Goal: Find contact information

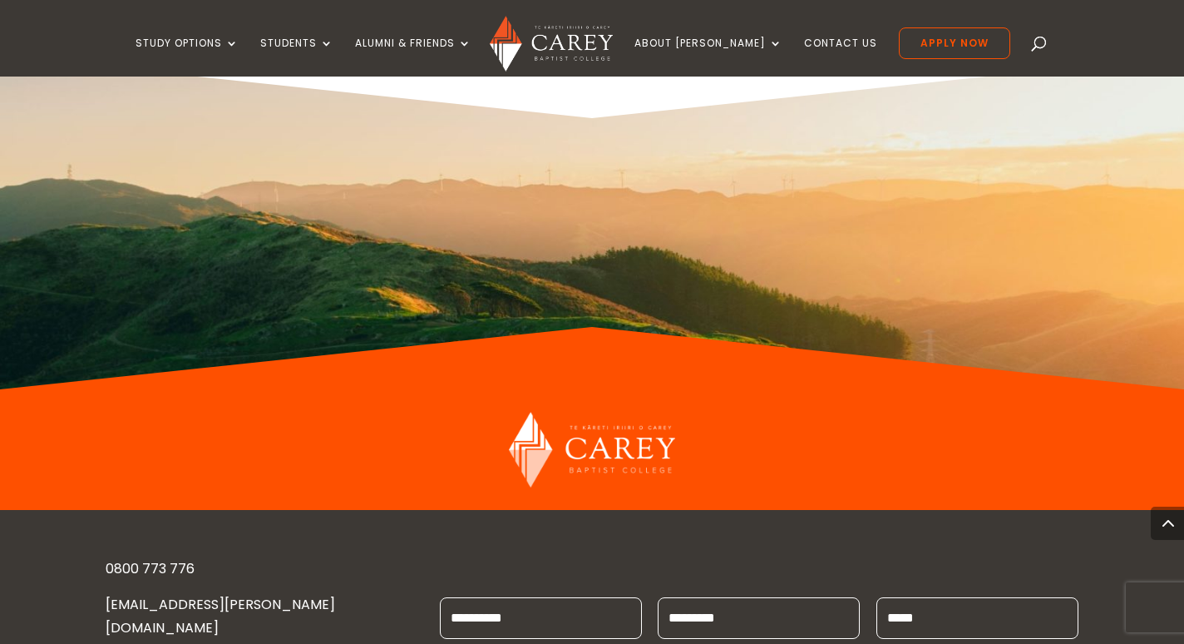
scroll to position [1638, 0]
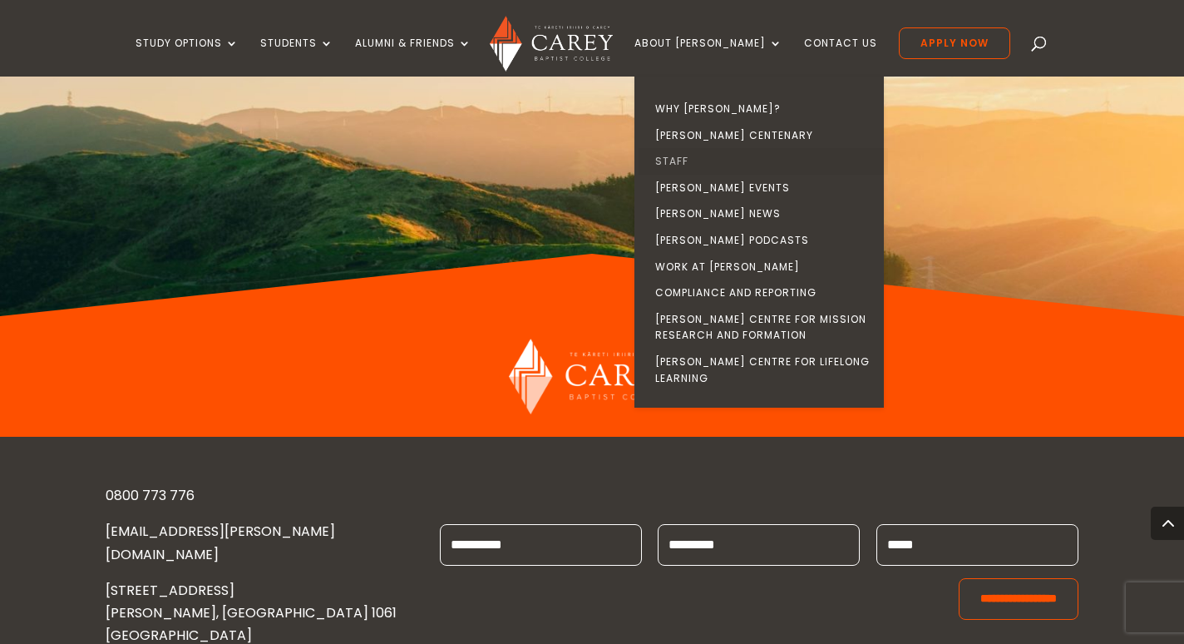
click at [701, 163] on link "Staff" at bounding box center [763, 161] width 249 height 27
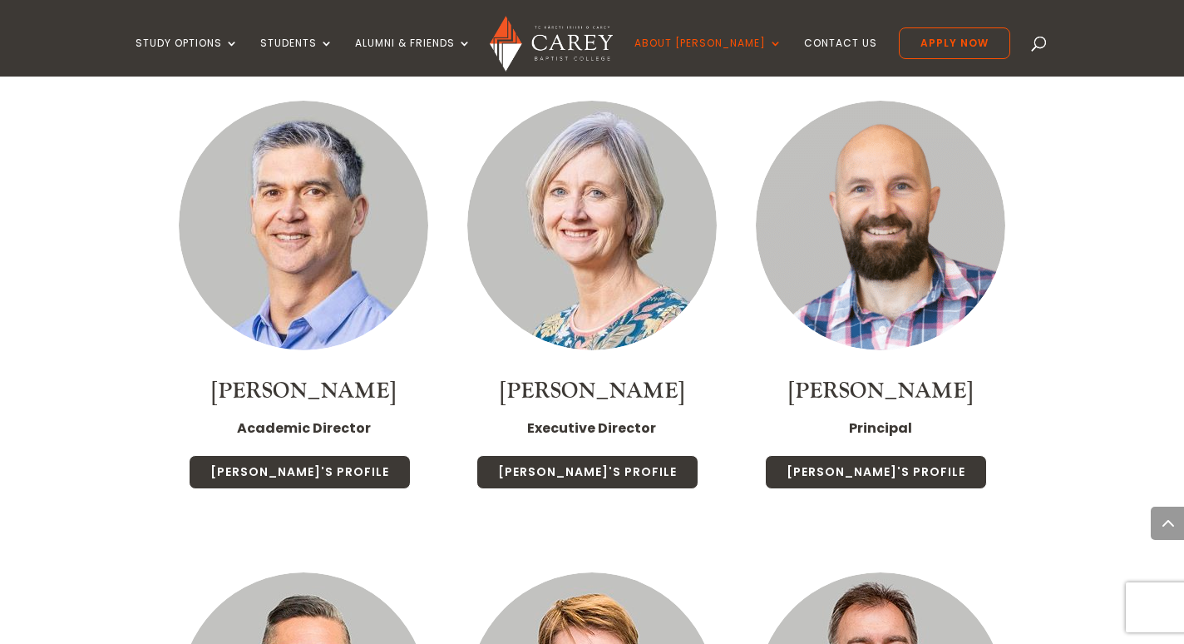
scroll to position [1946, 0]
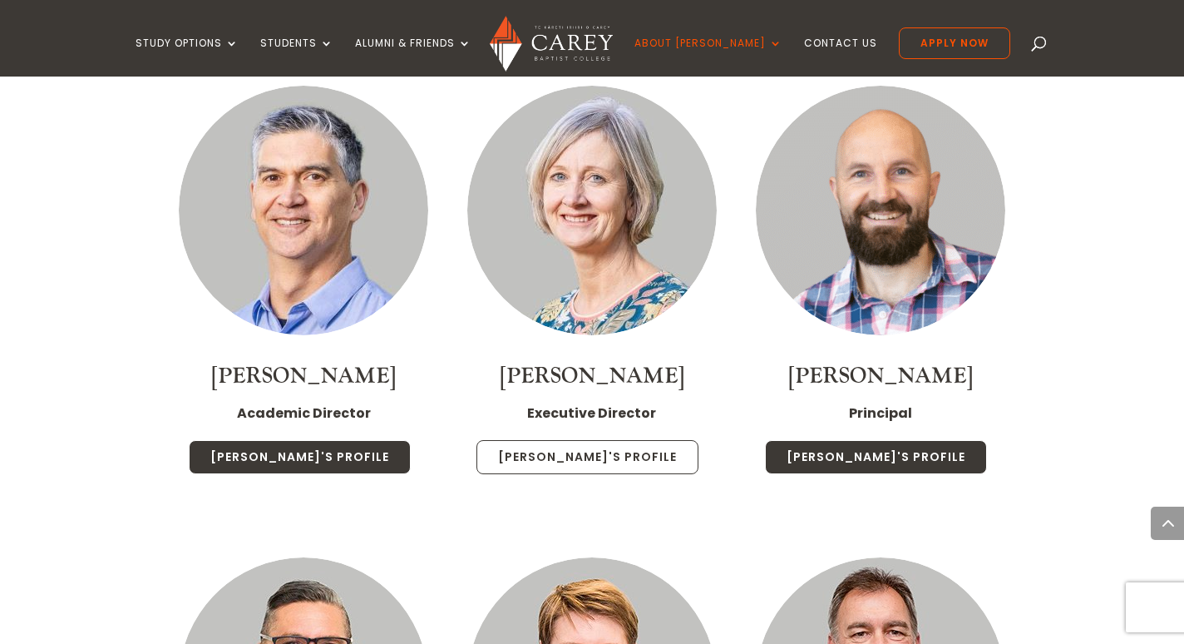
click at [583, 440] on link "Chris's Profile" at bounding box center [587, 457] width 222 height 35
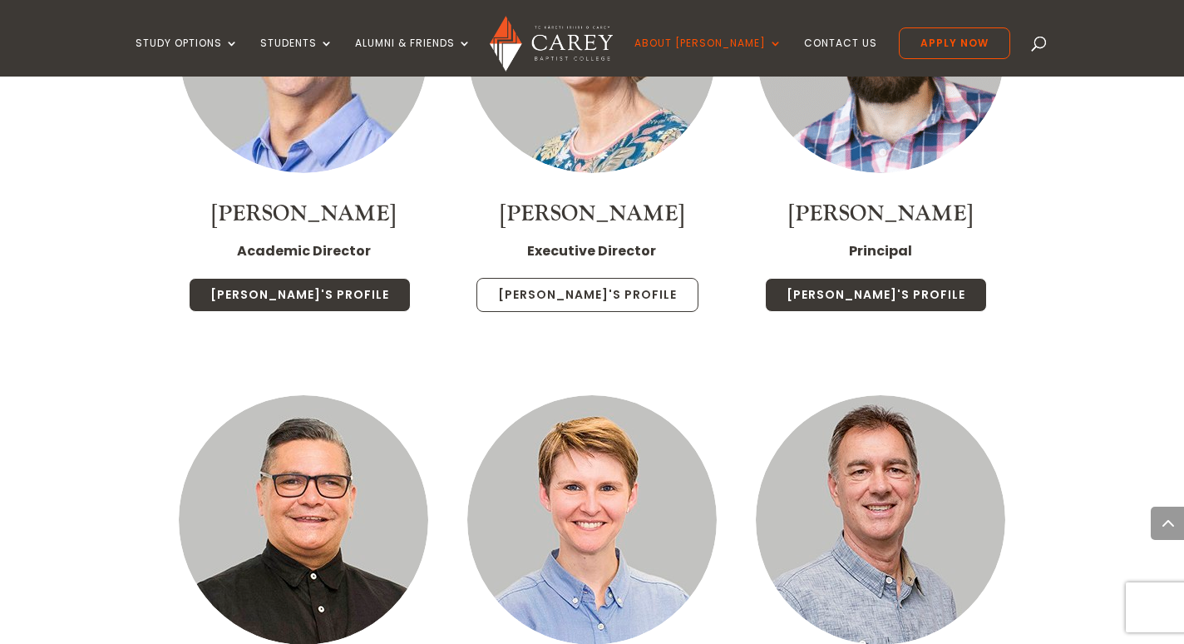
scroll to position [2118, 0]
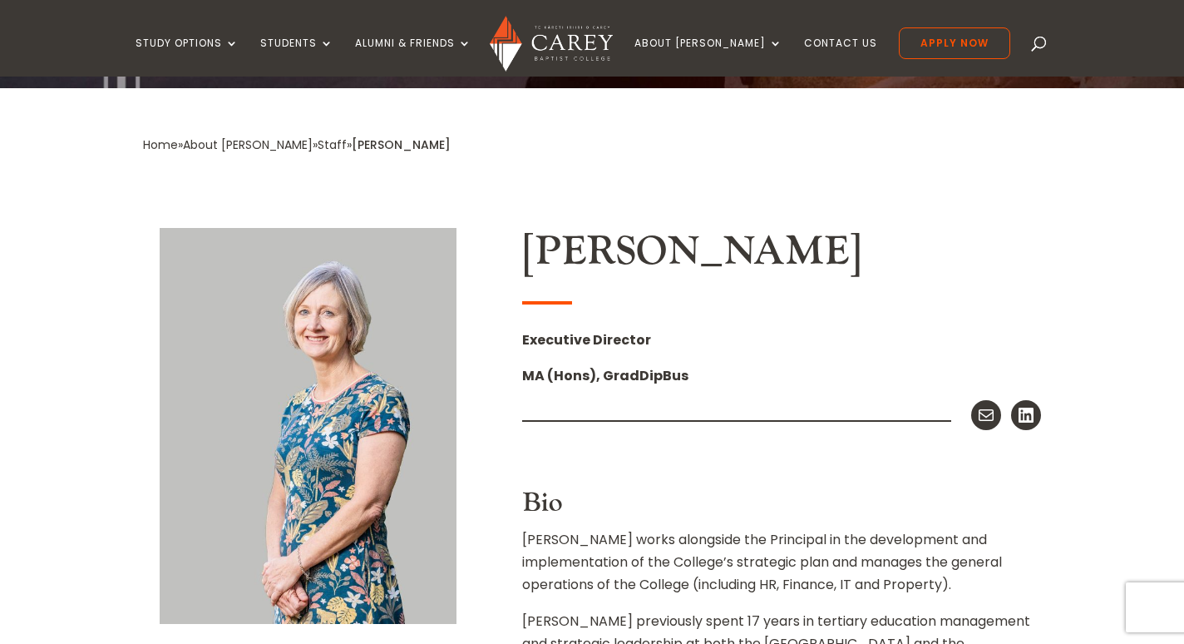
scroll to position [307, 0]
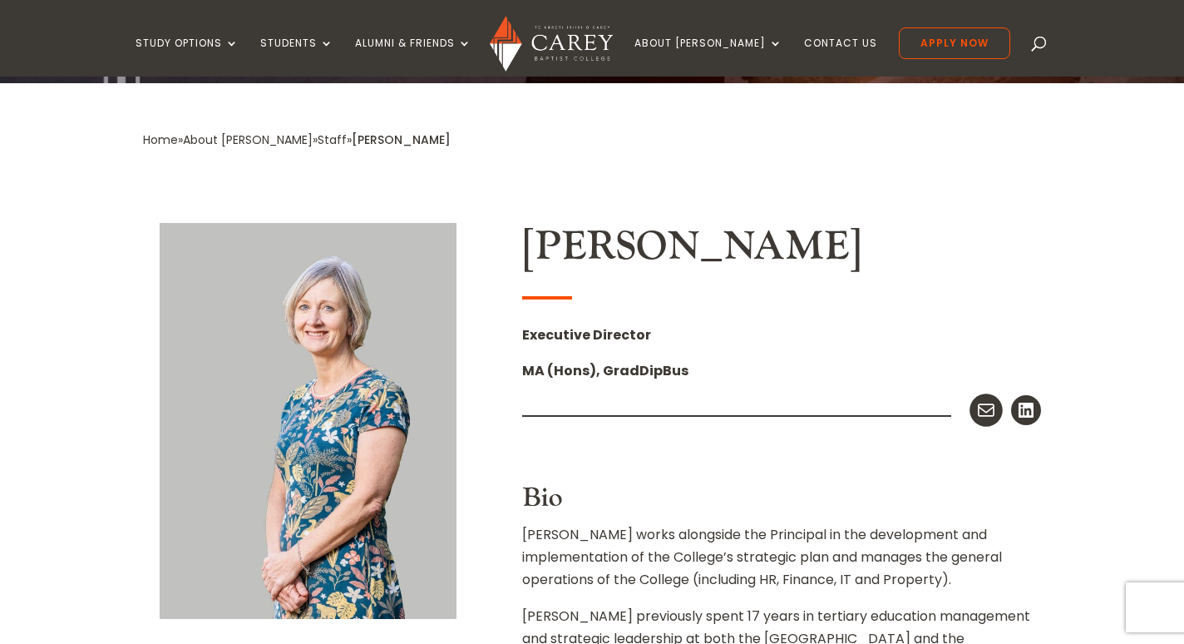
click at [984, 413] on icon at bounding box center [986, 410] width 22 height 22
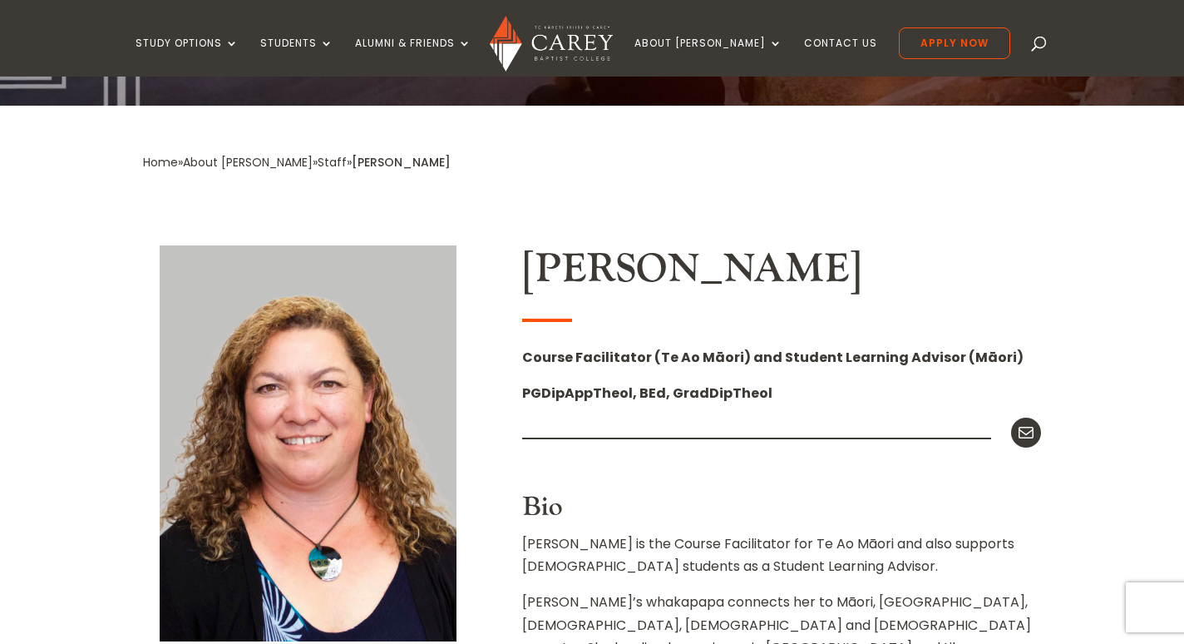
scroll to position [296, 0]
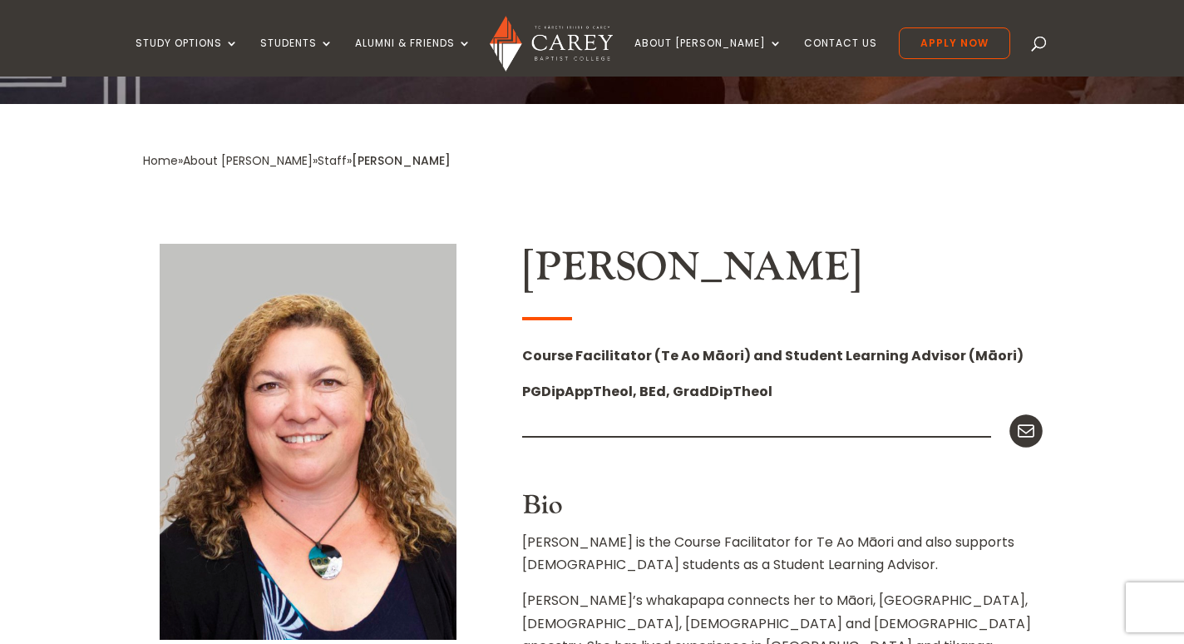
click at [1028, 432] on icon at bounding box center [1026, 431] width 22 height 22
